Goal: Find specific page/section: Find specific page/section

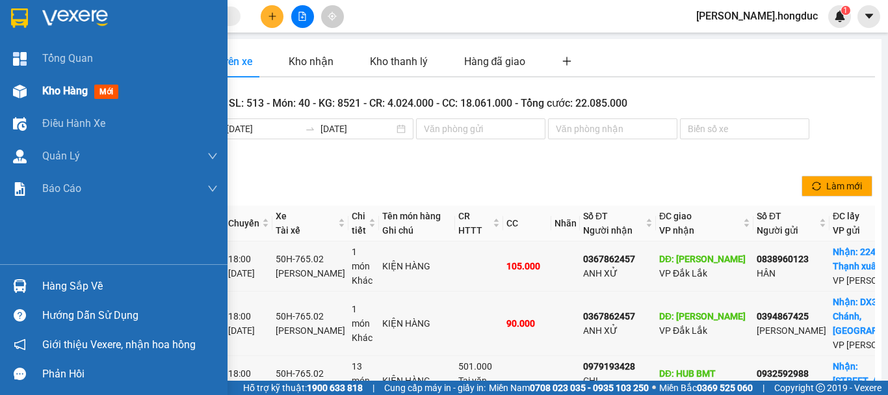
click at [53, 94] on span "Kho hàng" at bounding box center [64, 90] width 45 height 12
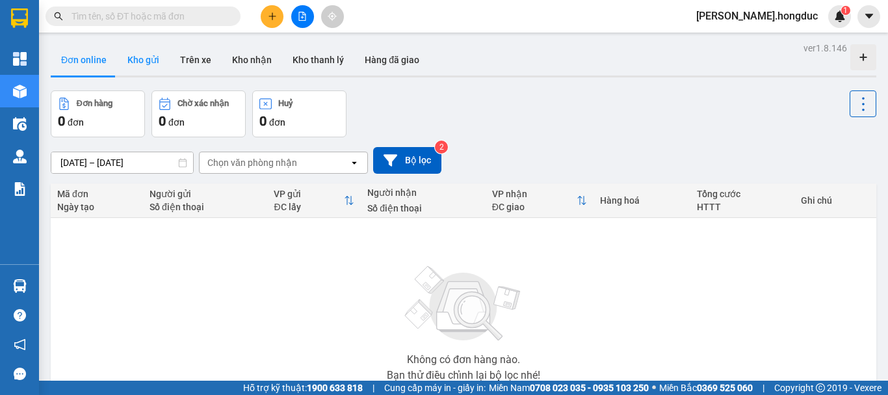
click at [136, 62] on button "Kho gửi" at bounding box center [143, 59] width 53 height 31
type input "13/10/2025 – 14/10/2025"
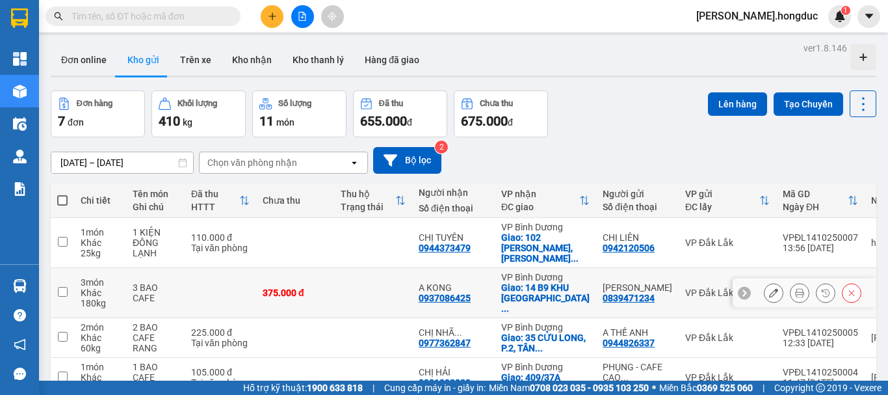
scroll to position [174, 0]
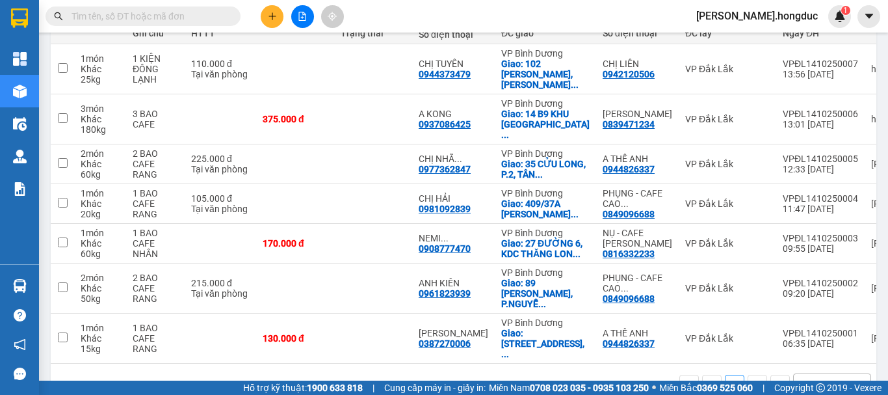
click at [820, 378] on div "10 / trang" at bounding box center [821, 384] width 40 height 13
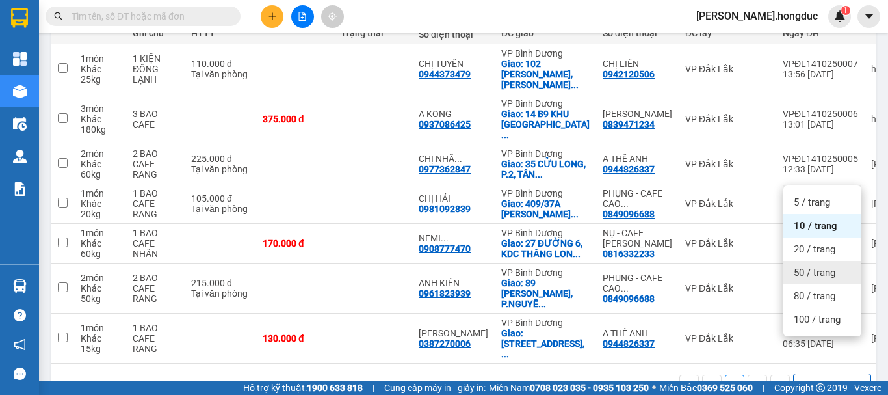
click at [814, 270] on span "50 / trang" at bounding box center [815, 272] width 42 height 13
